Goal: Check status: Check status

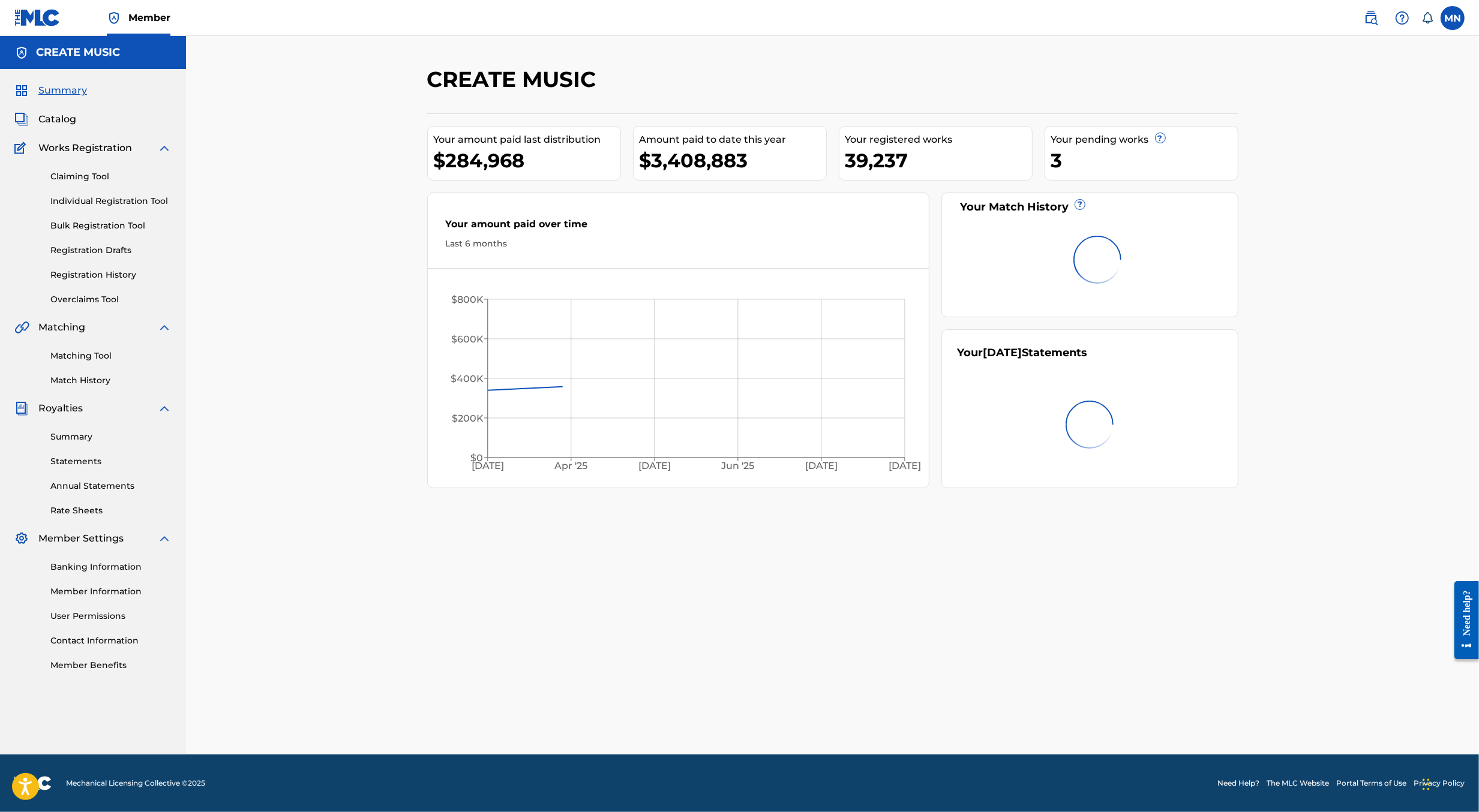
click at [1371, 19] on img at bounding box center [1371, 18] width 15 height 15
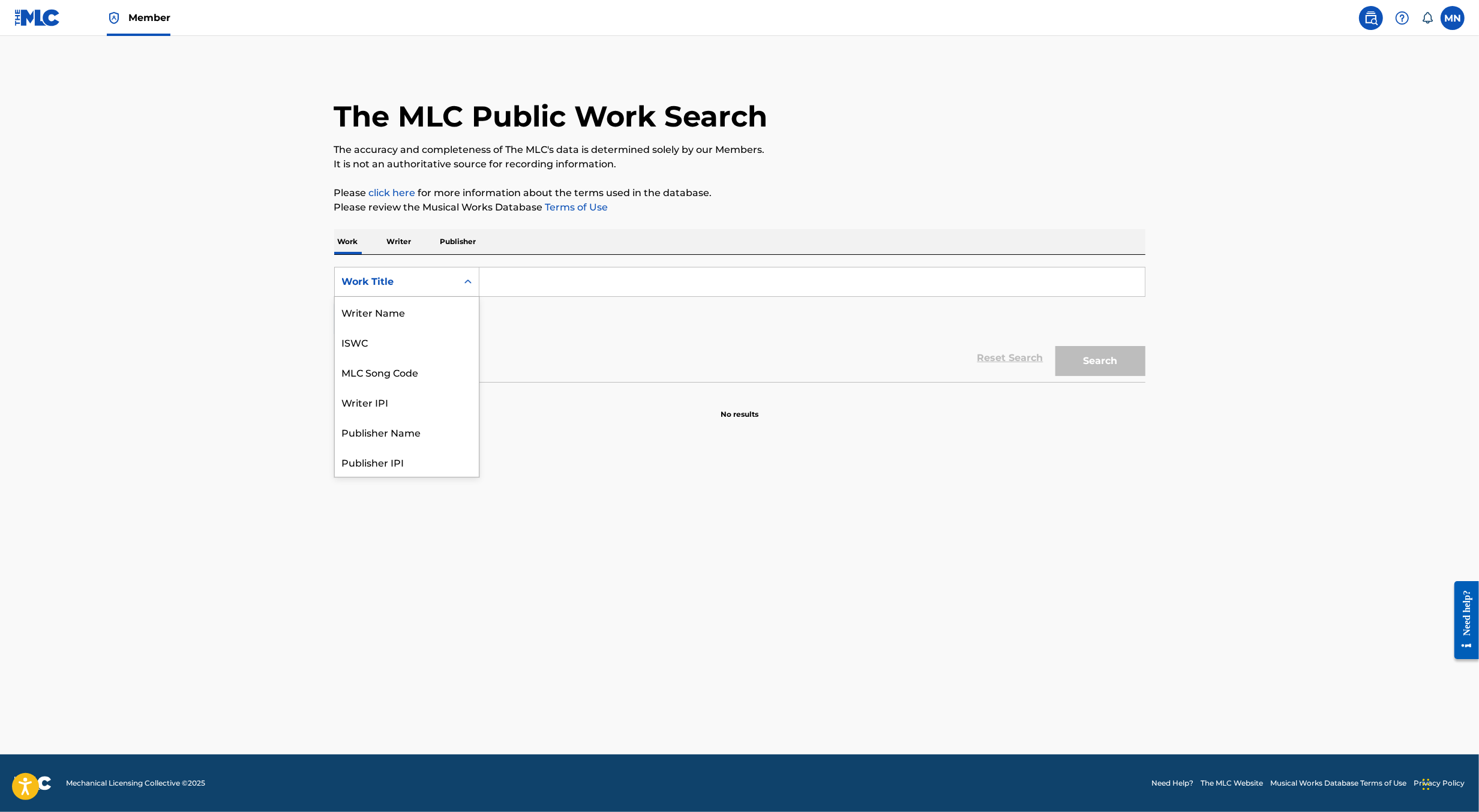
click at [444, 279] on div "Work Title" at bounding box center [396, 282] width 108 height 15
click at [444, 308] on div "MLC Song Code" at bounding box center [407, 312] width 144 height 30
click at [514, 280] on input "Search Form" at bounding box center [812, 282] width 665 height 29
paste input "NG8OSD"
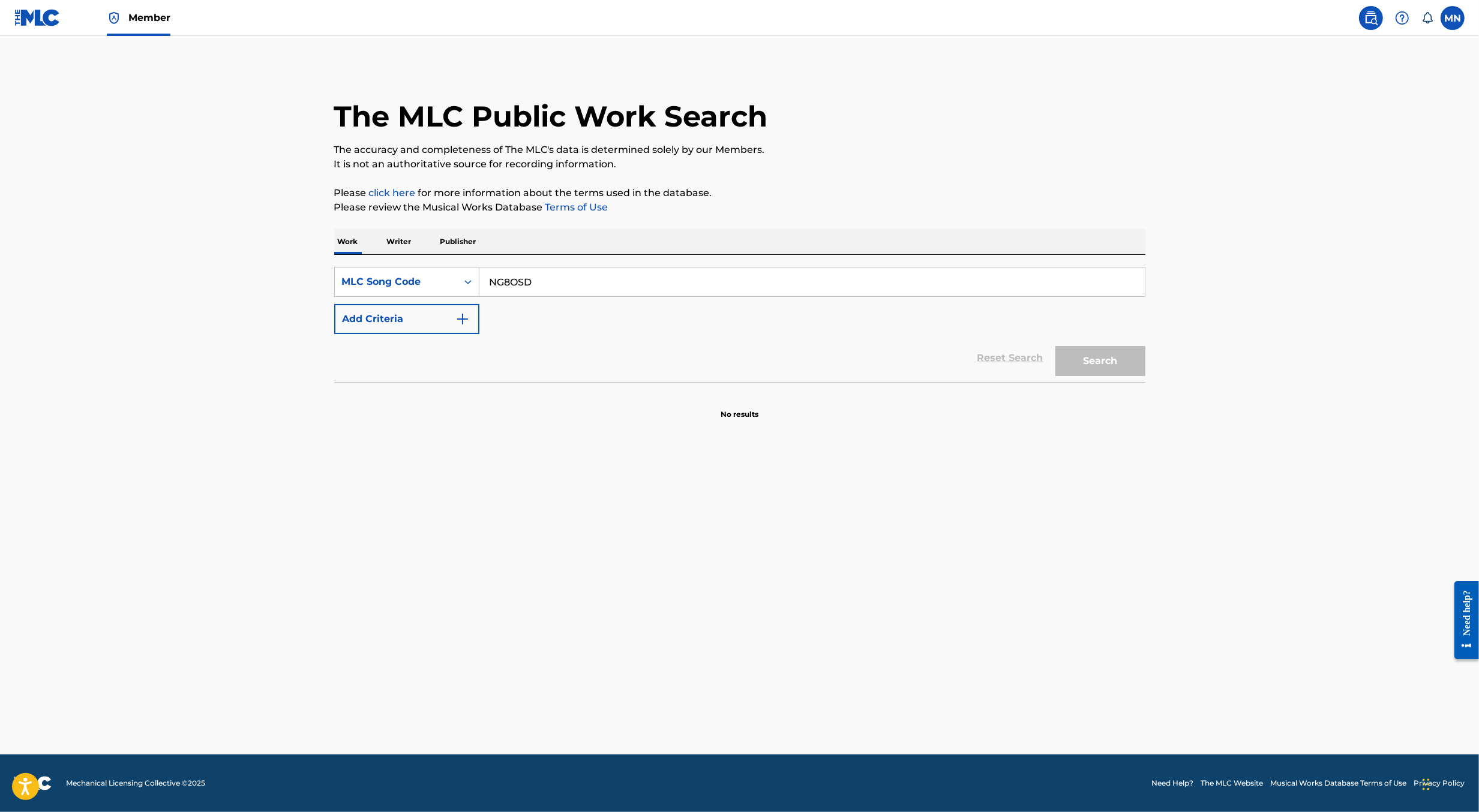
type input "NG8OSD"
click at [1056, 346] on button "Search" at bounding box center [1101, 361] width 90 height 30
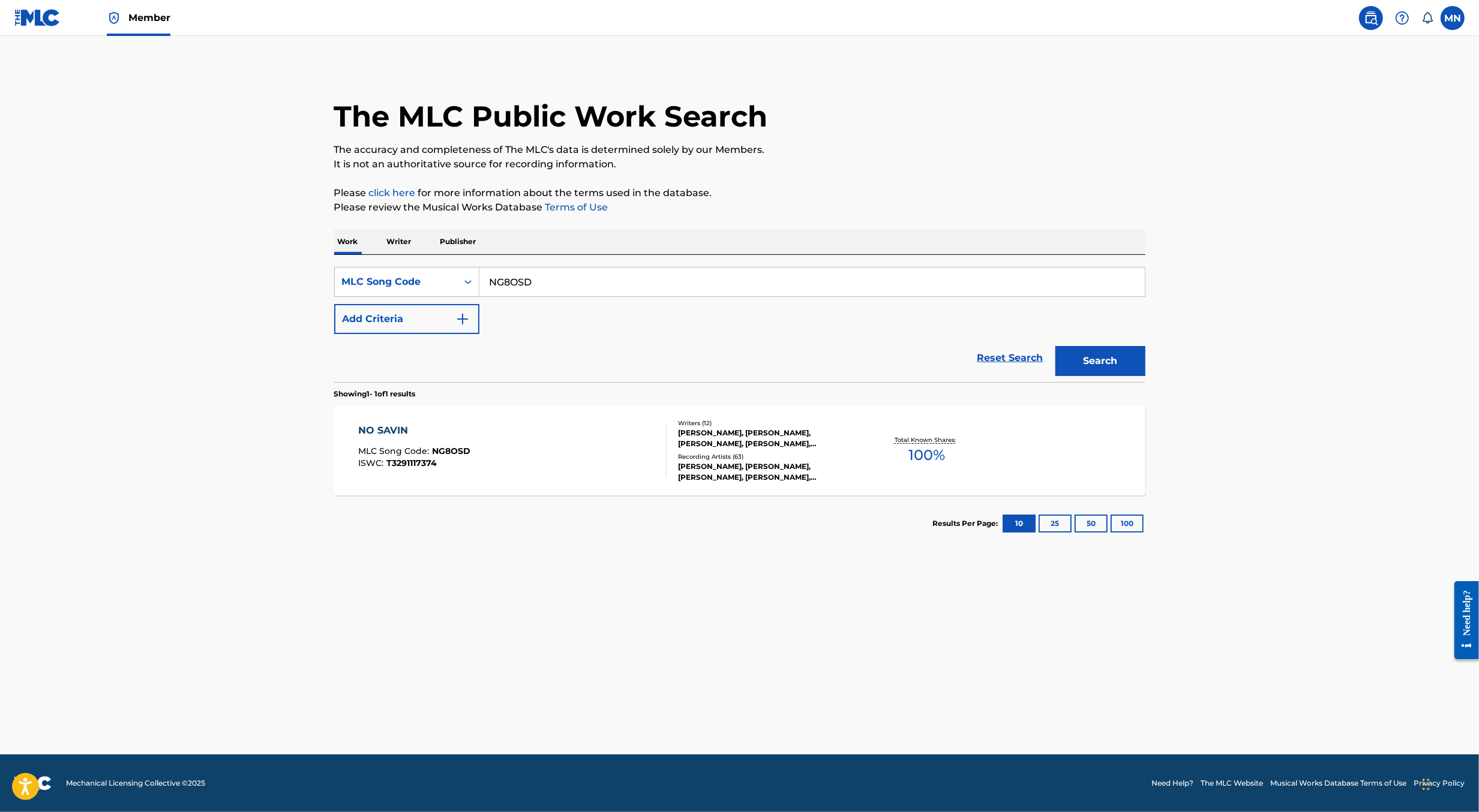
click at [487, 433] on div "NO SAVIN MLC Song Code : NG8OSD ISWC : T3291117374" at bounding box center [512, 449] width 308 height 54
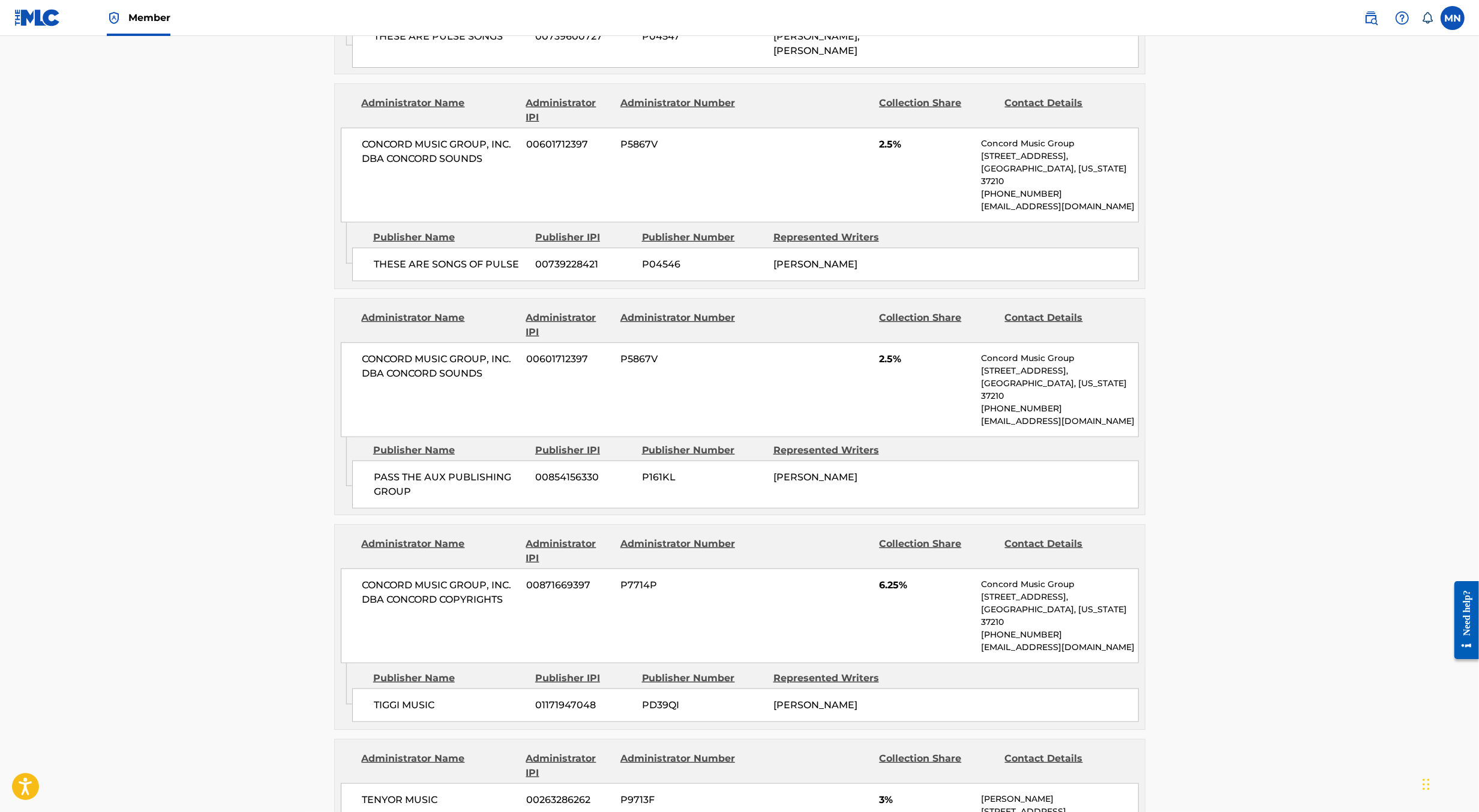
scroll to position [251, 0]
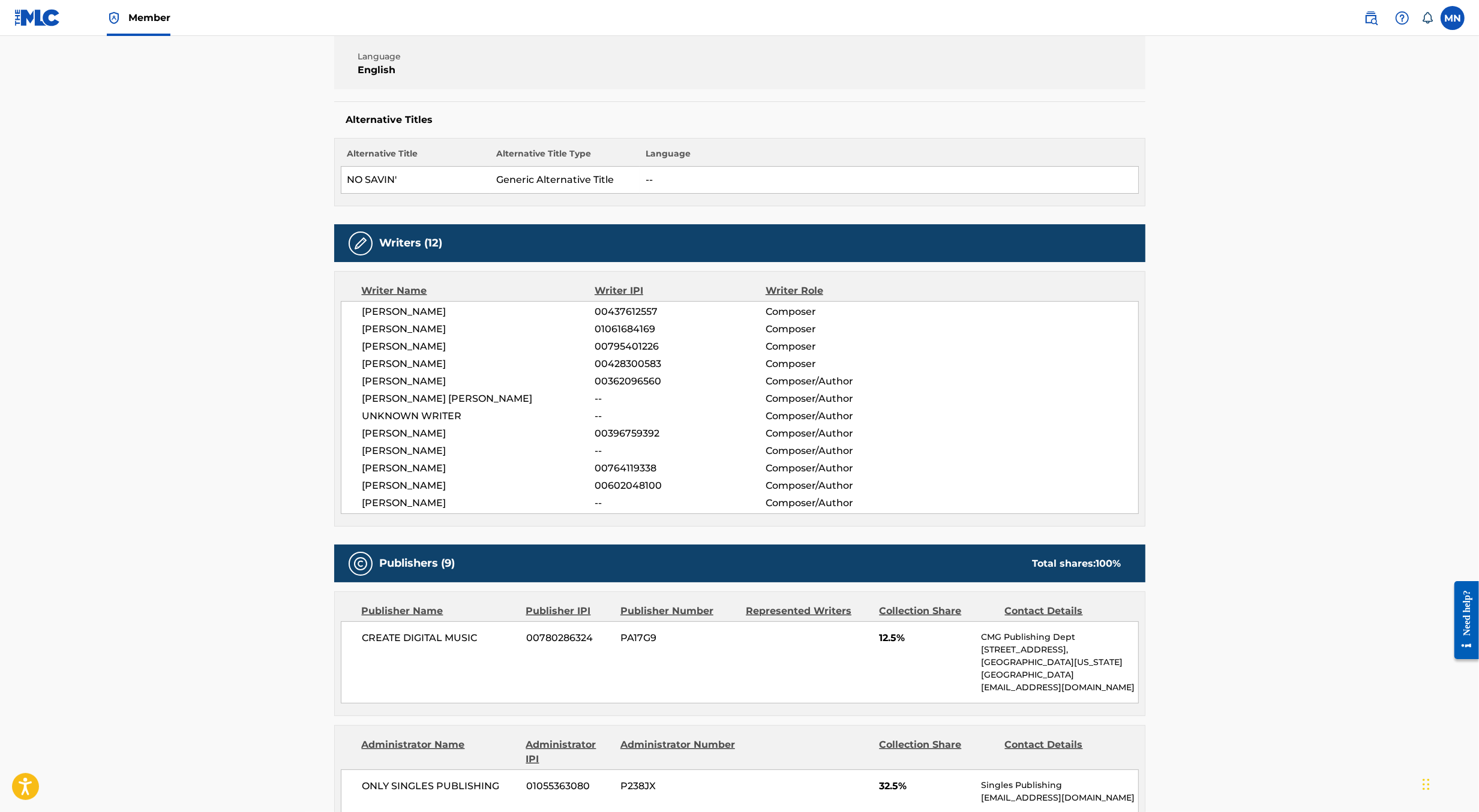
click at [34, 21] on img at bounding box center [37, 18] width 46 height 18
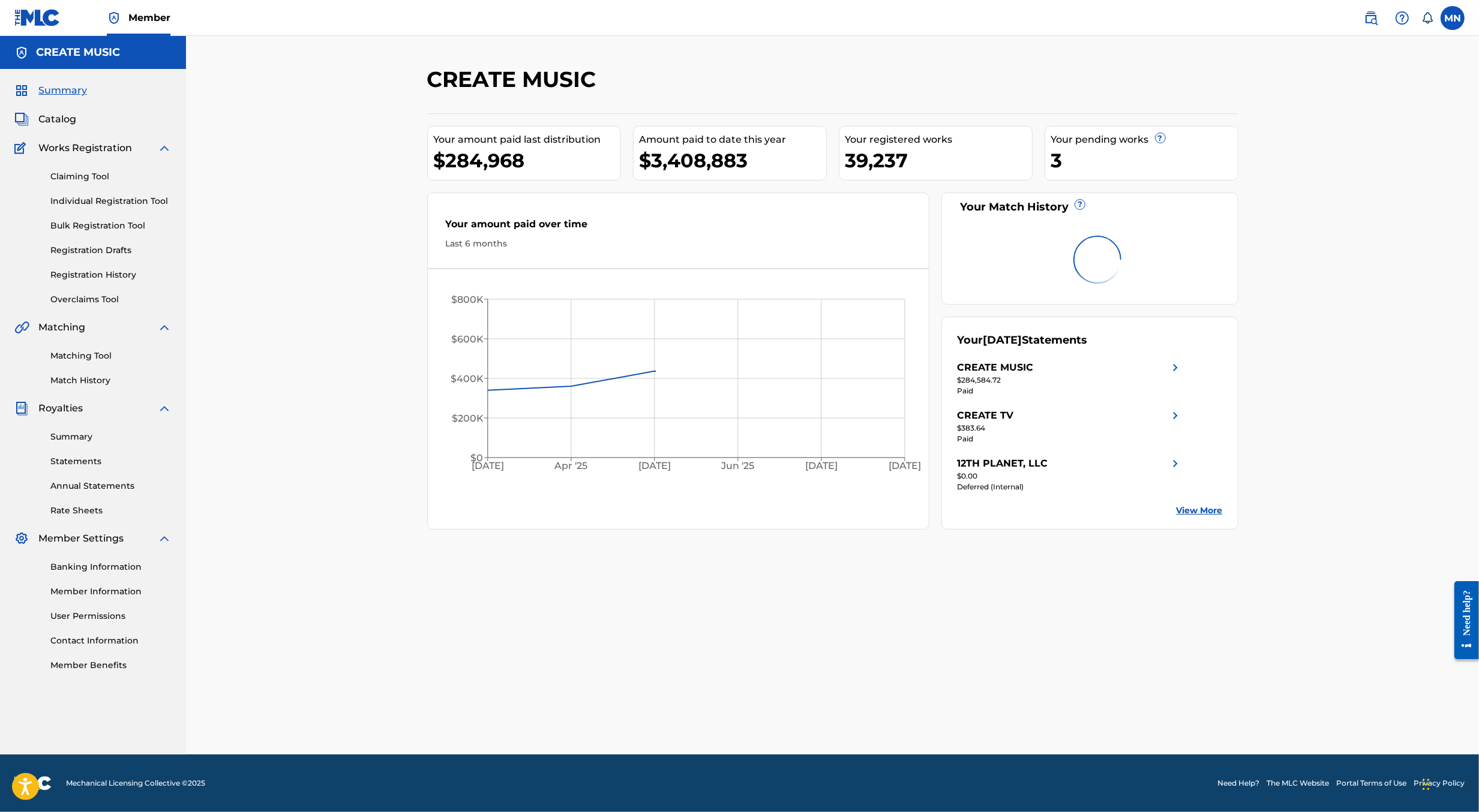
click at [85, 297] on link "Overclaims Tool" at bounding box center [111, 299] width 121 height 13
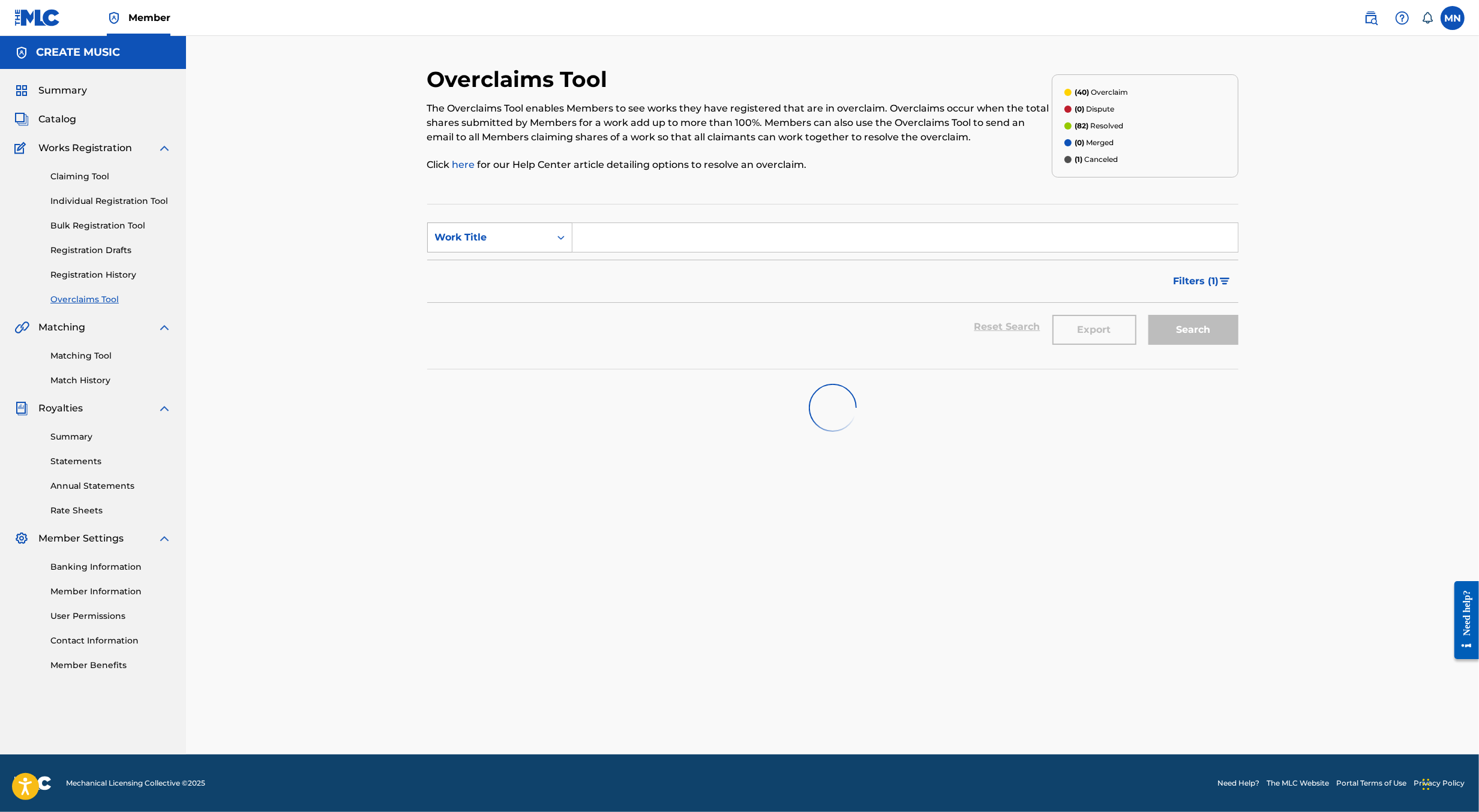
click at [485, 238] on div "Work Title" at bounding box center [488, 237] width 108 height 15
click at [505, 290] on div "Overclaim ID" at bounding box center [500, 297] width 144 height 30
click at [595, 239] on input "Search Form" at bounding box center [905, 238] width 665 height 29
paste input "26877"
type input "26877"
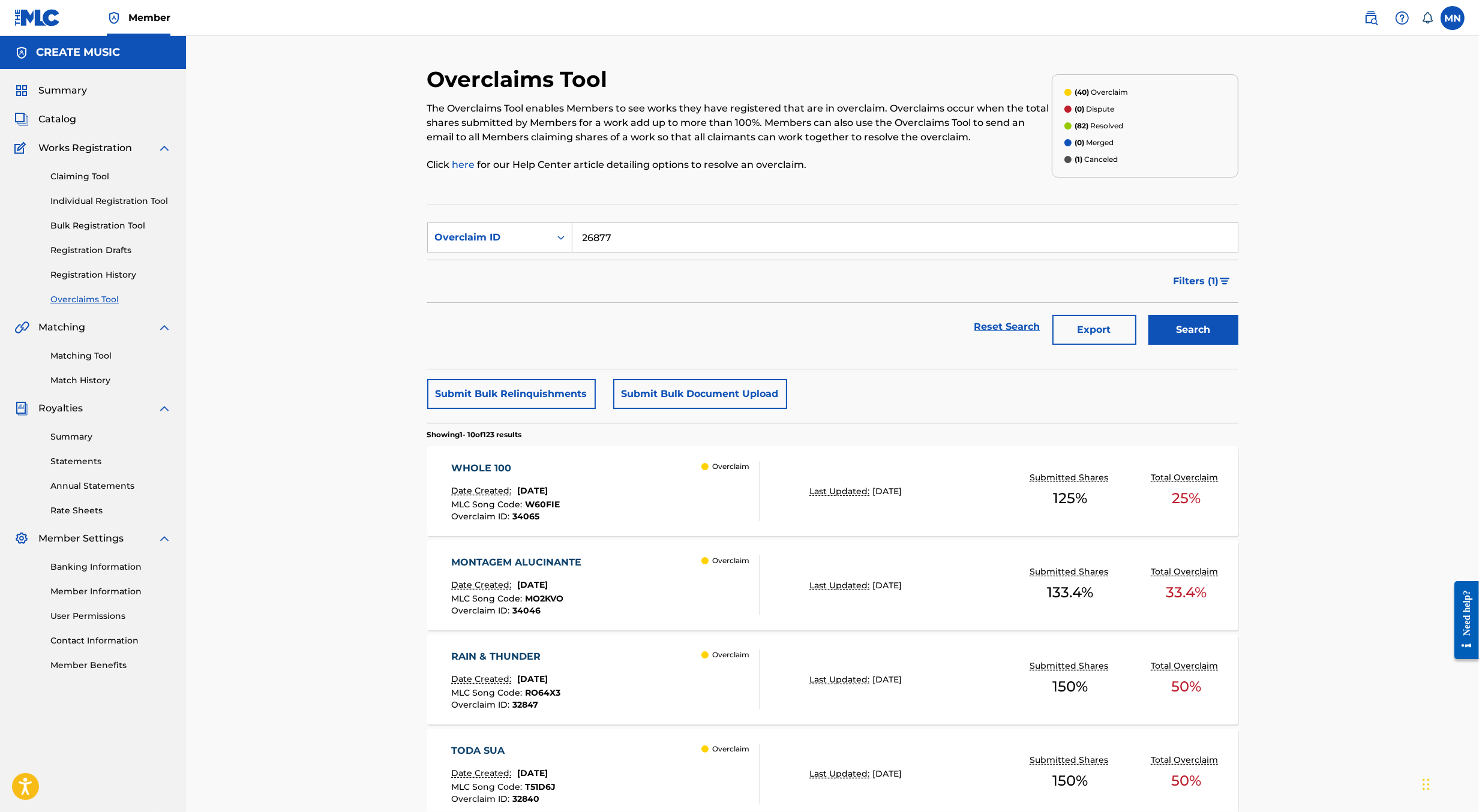
click at [1148, 315] on button "Search" at bounding box center [1193, 329] width 90 height 30
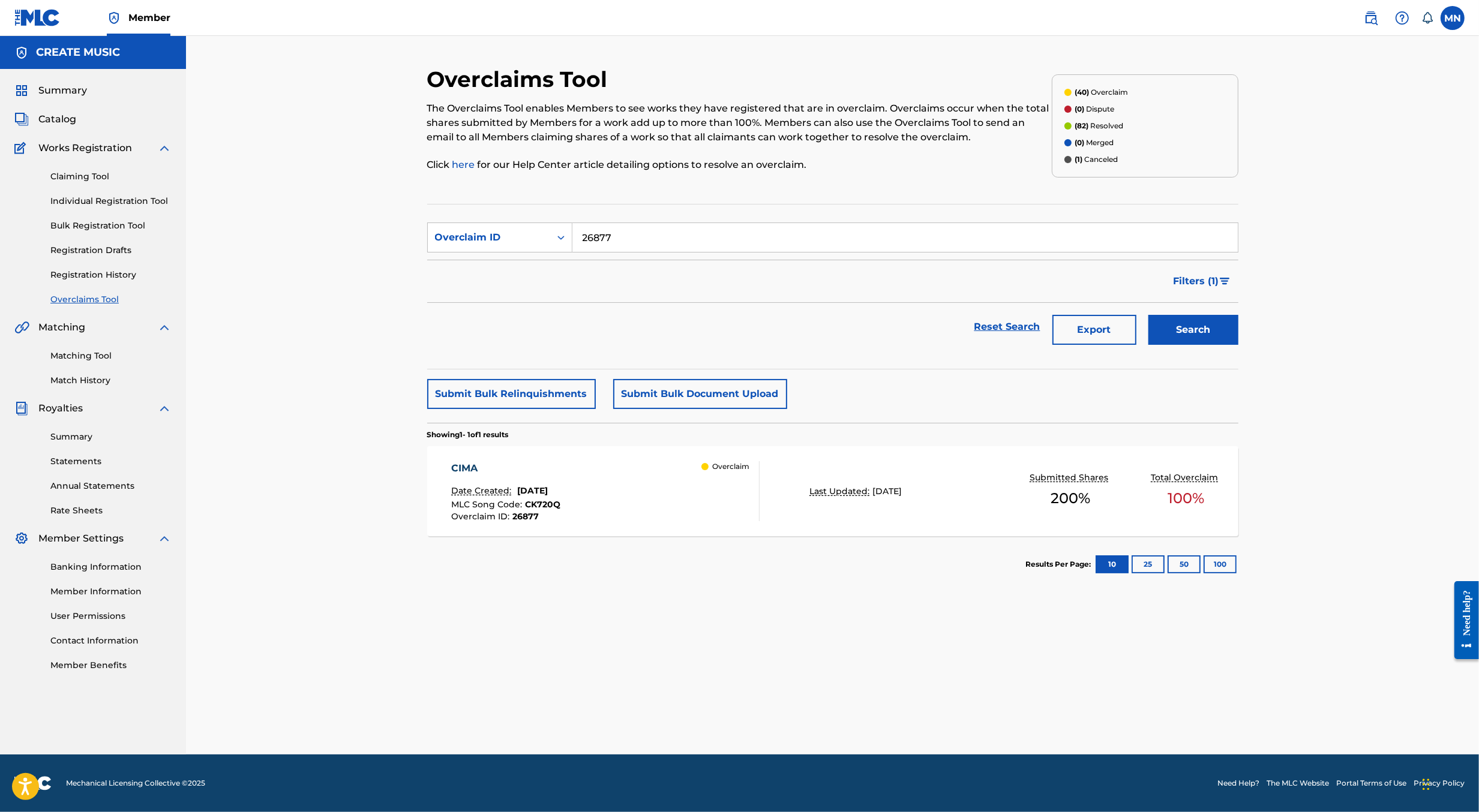
click at [617, 512] on div "CIMA Date Created: July 08, 2025 MLC Song Code : CK720Q Overclaim ID : 26877 Ov…" at bounding box center [605, 491] width 308 height 60
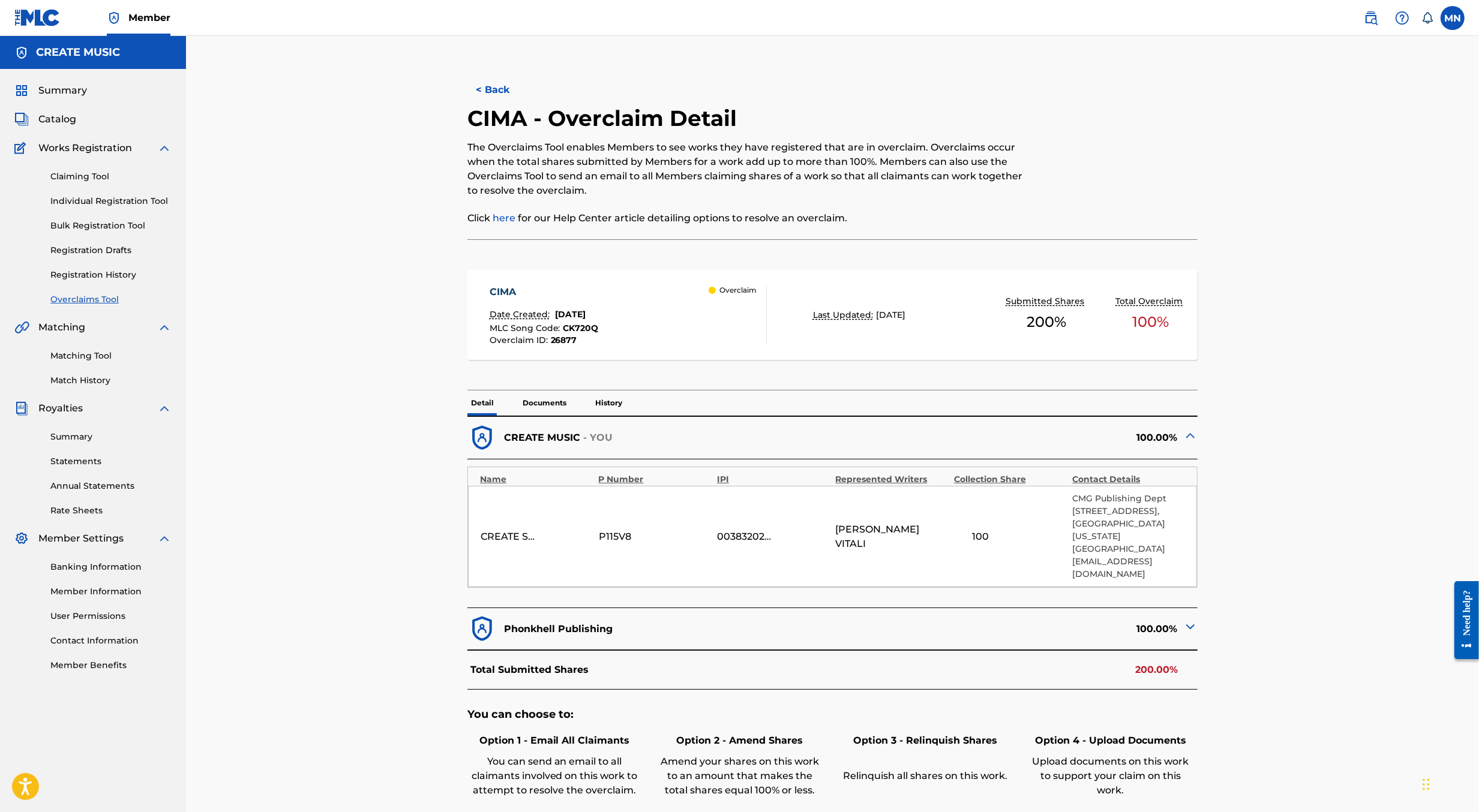
click at [485, 116] on h2 "CIMA - Overclaim Detail" at bounding box center [604, 119] width 275 height 27
copy h2 "CIMA"
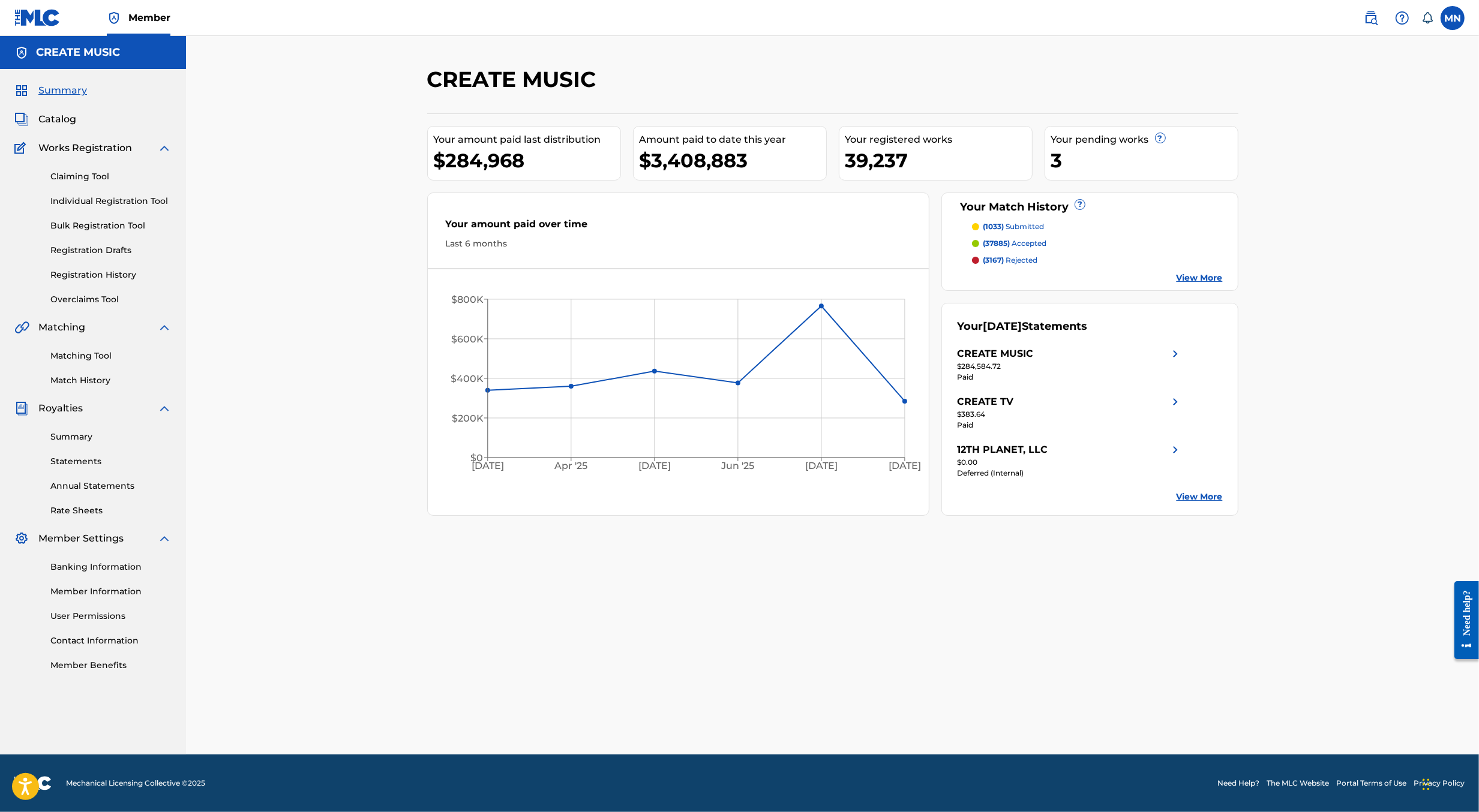
click at [81, 462] on link "Statements" at bounding box center [111, 461] width 121 height 13
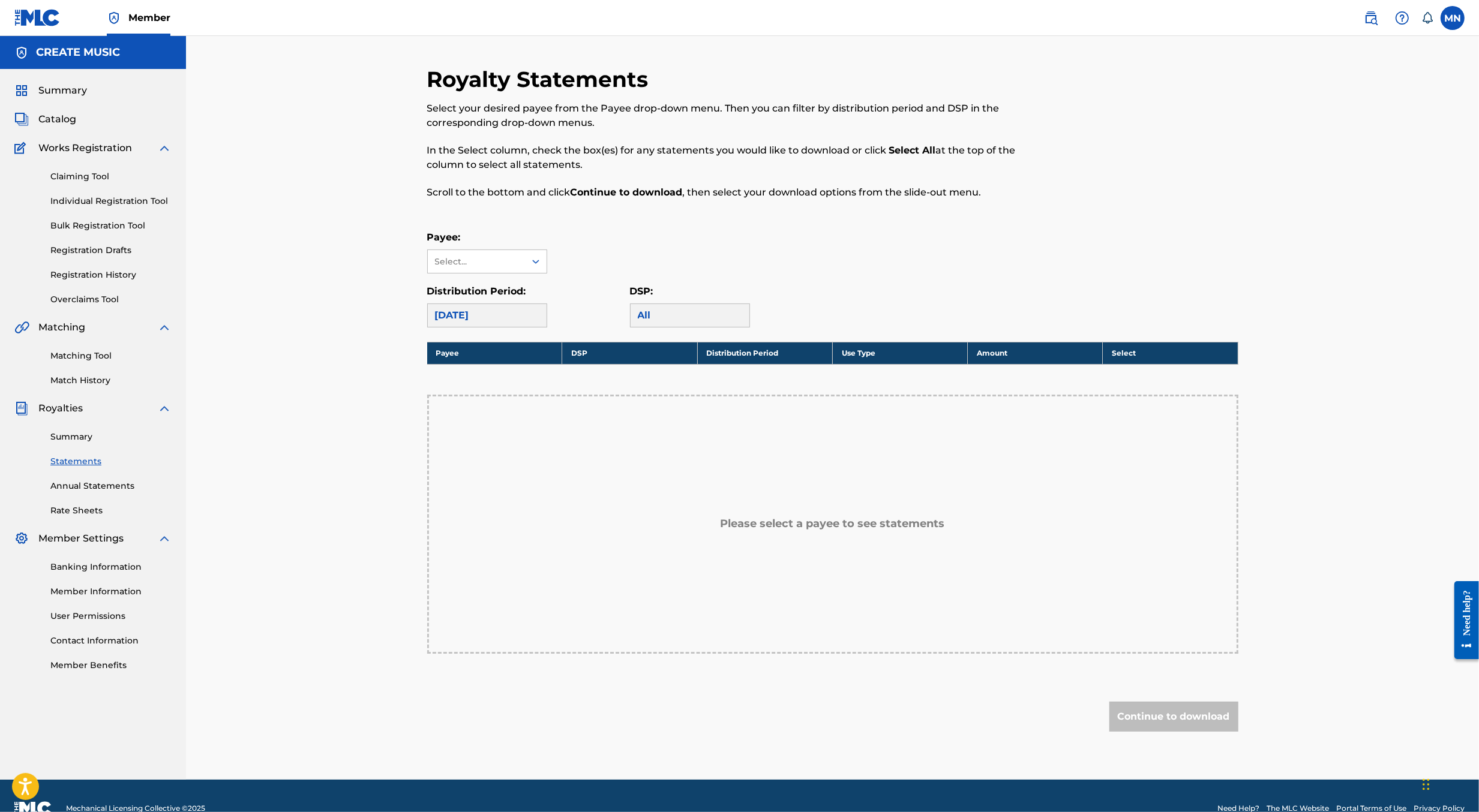
click at [77, 443] on link "Summary" at bounding box center [111, 437] width 121 height 13
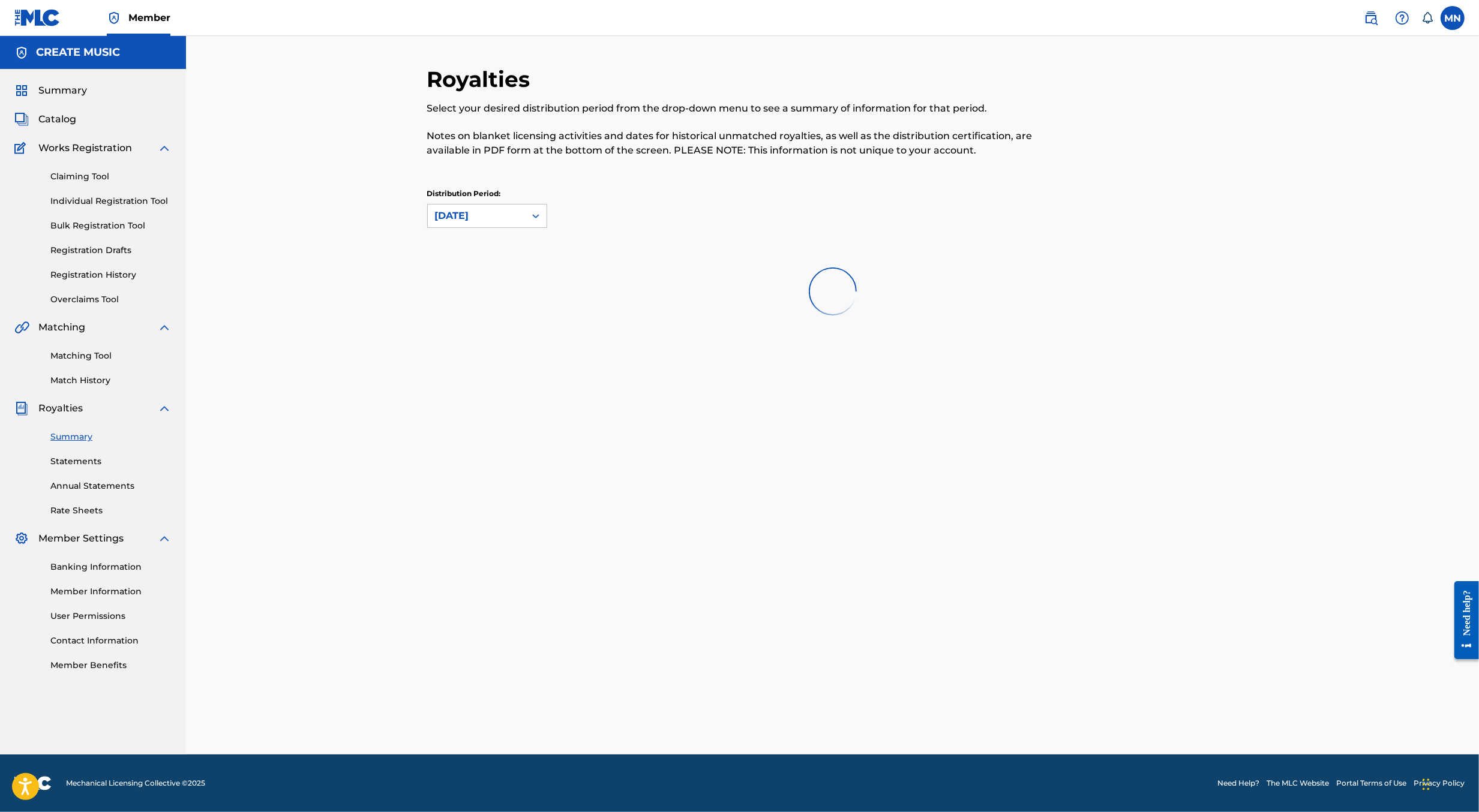
click at [73, 438] on link "Summary" at bounding box center [111, 437] width 121 height 13
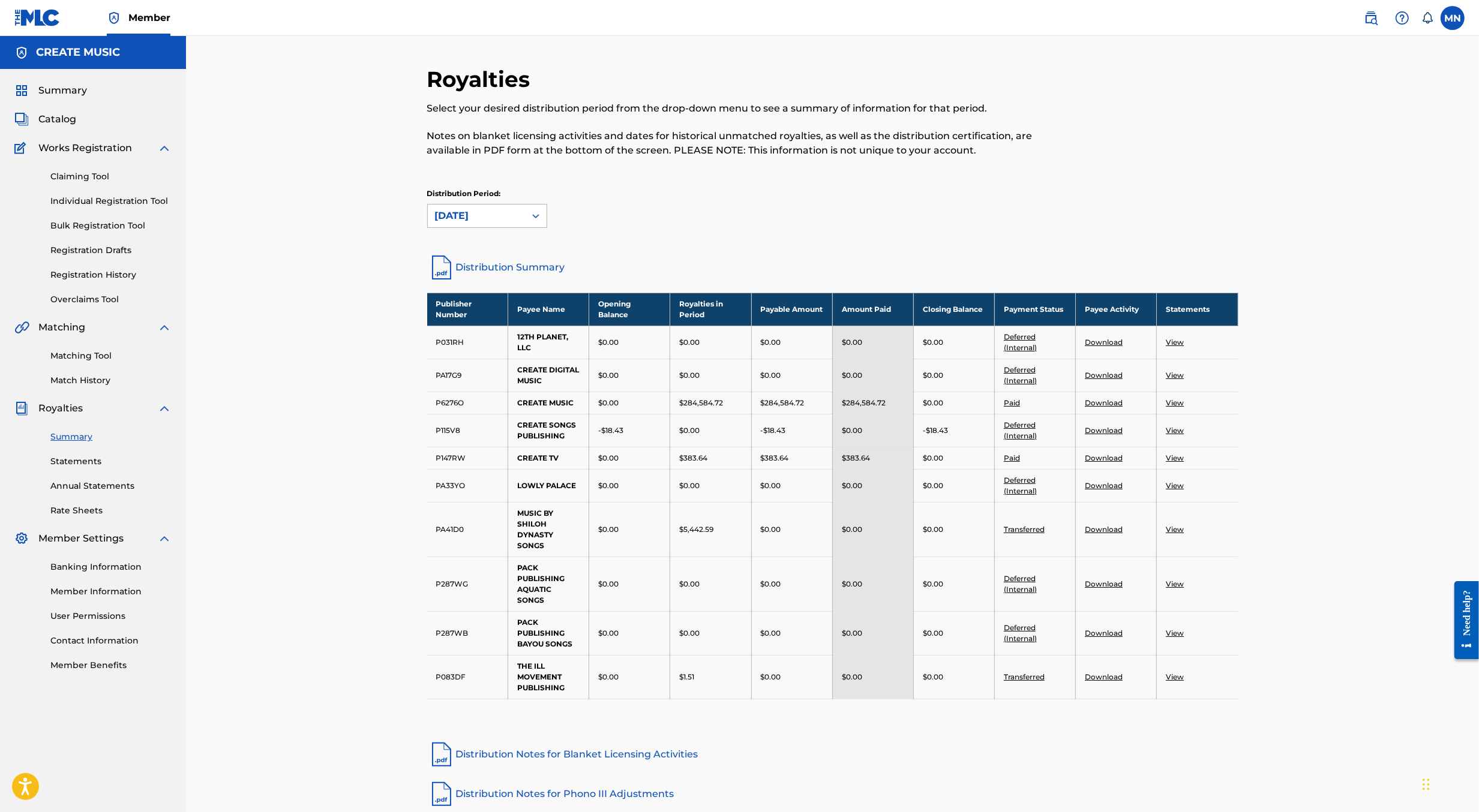
click at [495, 214] on div "[DATE]" at bounding box center [476, 215] width 83 height 15
click at [745, 194] on div "Distribution Period: August 2025 selected, 1 of 53. 53 results available. Use U…" at bounding box center [833, 208] width 811 height 40
click at [552, 263] on link "Distribution Summary" at bounding box center [833, 268] width 811 height 29
